Goal: Navigation & Orientation: Find specific page/section

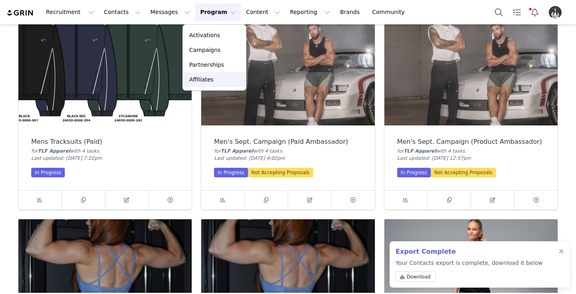
scroll to position [973, 0]
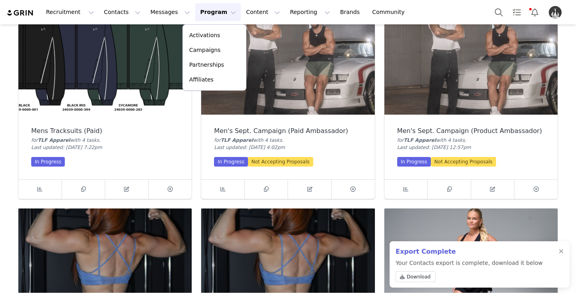
click at [328, 85] on img at bounding box center [287, 50] width 173 height 130
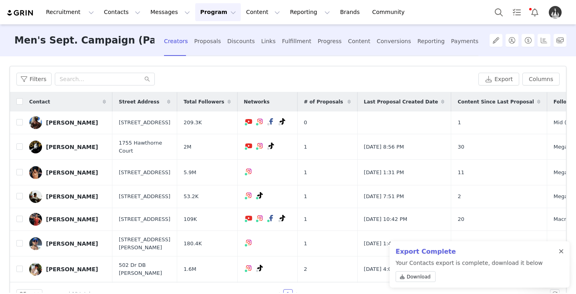
click at [563, 254] on div at bounding box center [560, 252] width 5 height 6
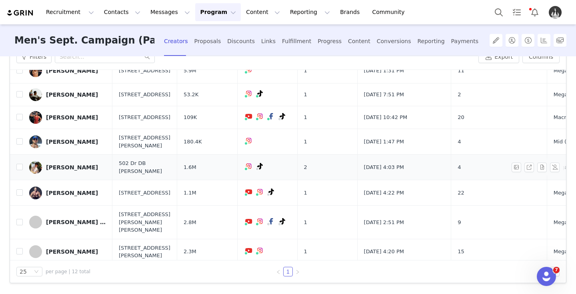
scroll to position [140, 0]
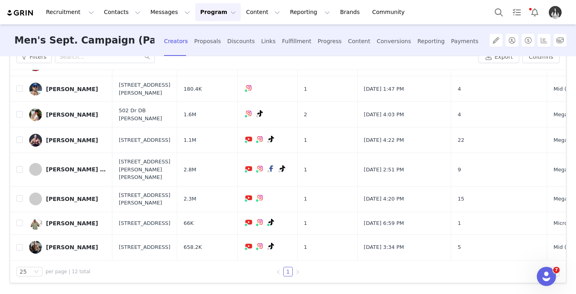
click at [204, 18] on button "Program Program" at bounding box center [218, 12] width 46 height 18
click at [215, 56] on link "Campaigns" at bounding box center [214, 50] width 63 height 15
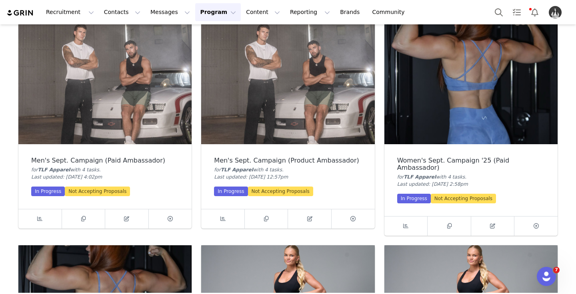
scroll to position [723, 0]
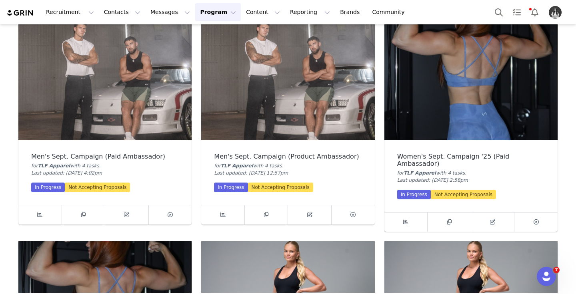
click at [355, 77] on img at bounding box center [287, 75] width 173 height 130
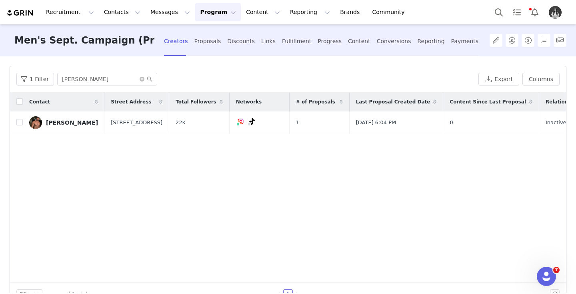
scroll to position [4, 0]
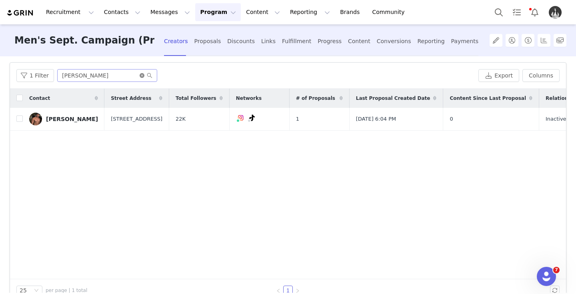
click at [140, 76] on icon "icon: close-circle" at bounding box center [142, 75] width 5 height 5
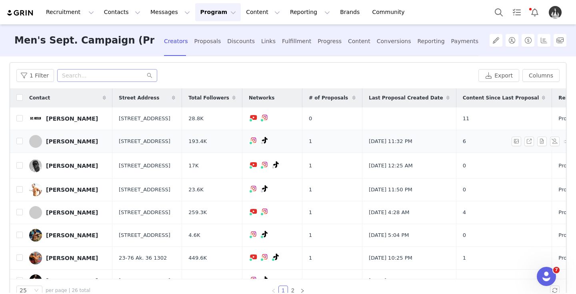
scroll to position [13, 0]
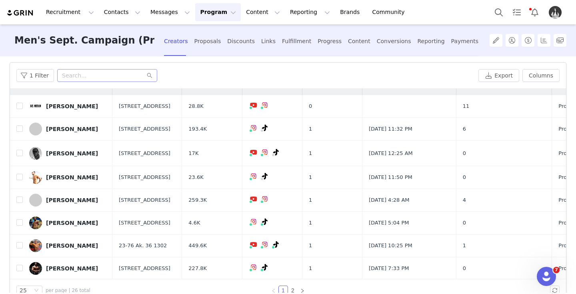
click at [196, 18] on button "Program Program" at bounding box center [218, 12] width 46 height 18
click at [213, 45] on link "Campaigns" at bounding box center [214, 50] width 63 height 15
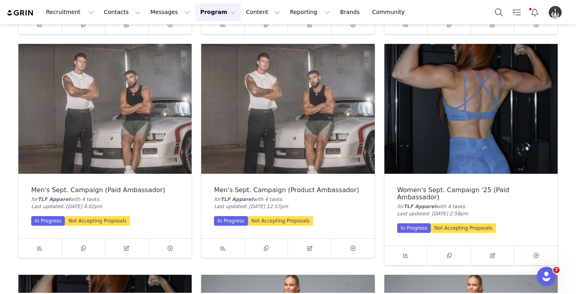
scroll to position [688, 0]
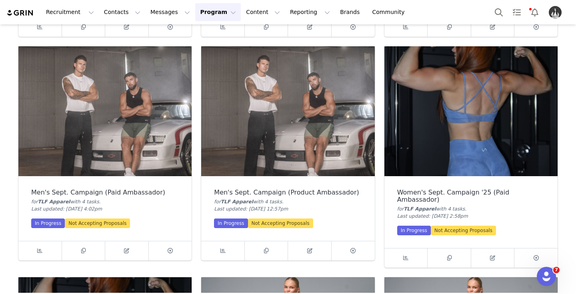
click at [489, 87] on img at bounding box center [470, 111] width 173 height 130
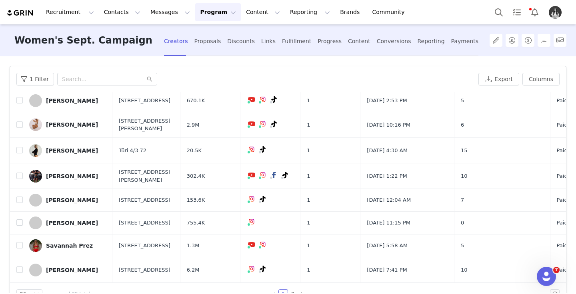
scroll to position [22, 0]
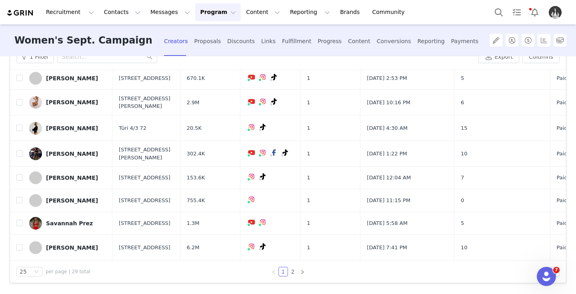
click at [192, 21] on div "Recruitment Recruitment Creator Search Curated Lists Landing Pages Web Extensio…" at bounding box center [288, 12] width 576 height 24
click at [195, 19] on button "Program Program" at bounding box center [218, 12] width 46 height 18
click at [211, 50] on p "Campaigns" at bounding box center [204, 50] width 31 height 8
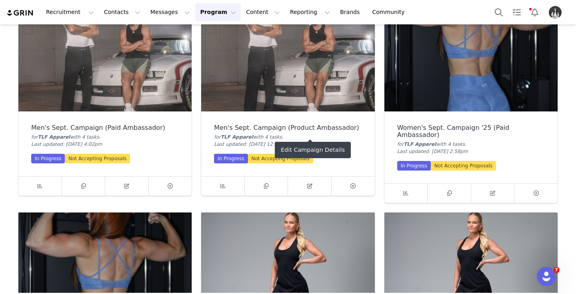
scroll to position [823, 0]
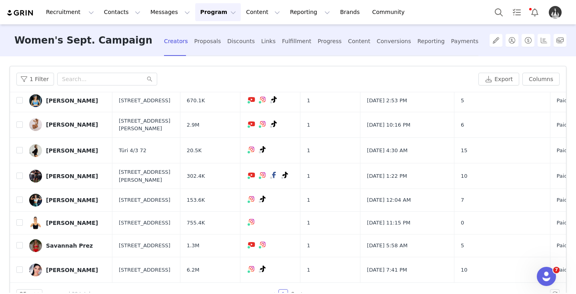
scroll to position [22, 0]
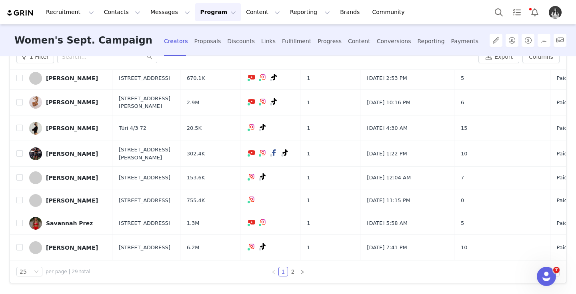
click at [207, 14] on button "Program Program" at bounding box center [218, 12] width 46 height 18
click at [213, 51] on p "Campaigns" at bounding box center [204, 50] width 31 height 8
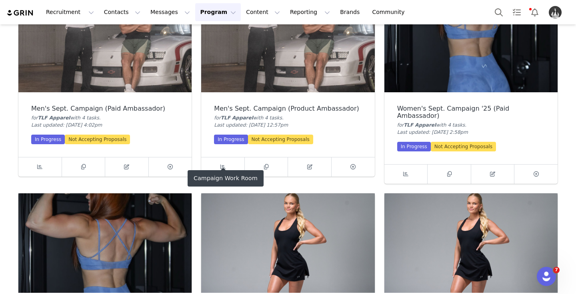
scroll to position [787, 0]
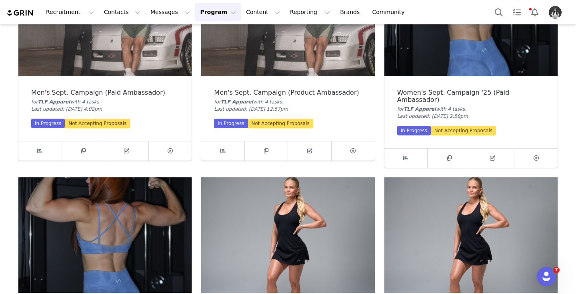
click at [141, 249] on img at bounding box center [104, 242] width 173 height 130
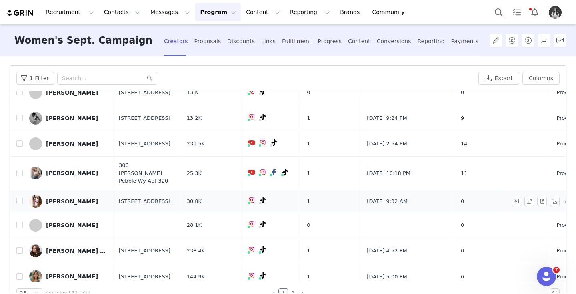
scroll to position [22, 0]
